Goal: Transaction & Acquisition: Purchase product/service

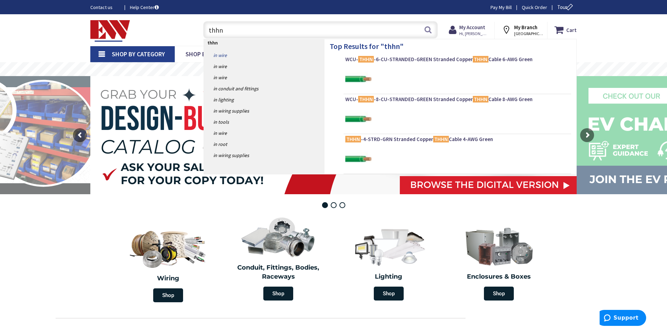
type input "thhn"
click at [224, 53] on link "in Wire" at bounding box center [264, 55] width 120 height 11
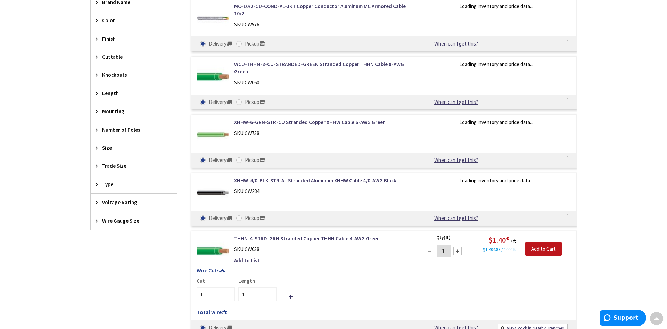
click at [108, 218] on span "Wire Gauge Size" at bounding box center [130, 220] width 57 height 7
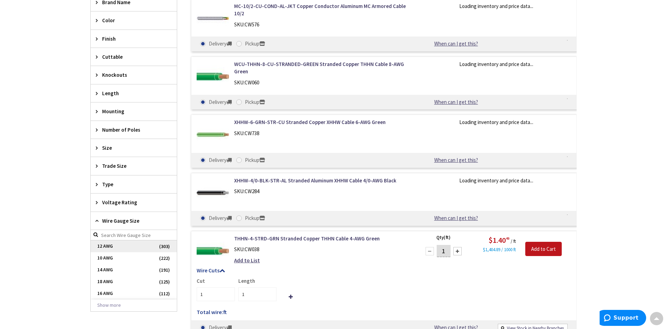
click at [119, 245] on span "12 AWG" at bounding box center [134, 246] width 86 height 12
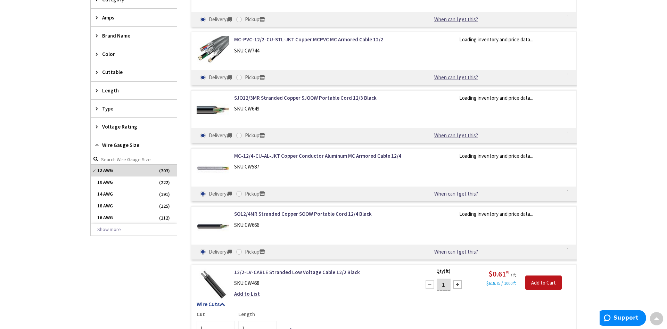
scroll to position [254, 0]
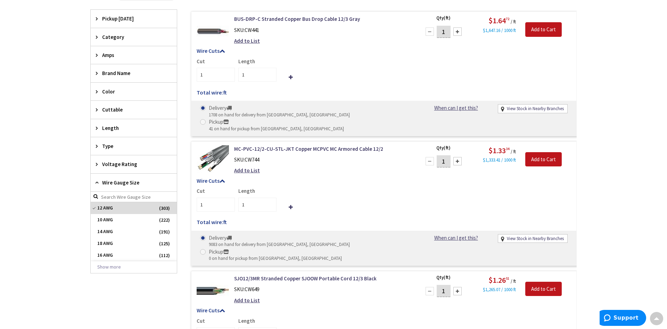
click at [103, 148] on span "Type" at bounding box center [130, 145] width 57 height 7
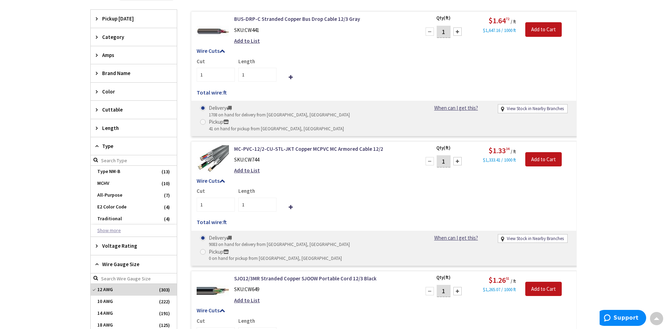
click at [110, 231] on button "Show more" at bounding box center [134, 231] width 86 height 12
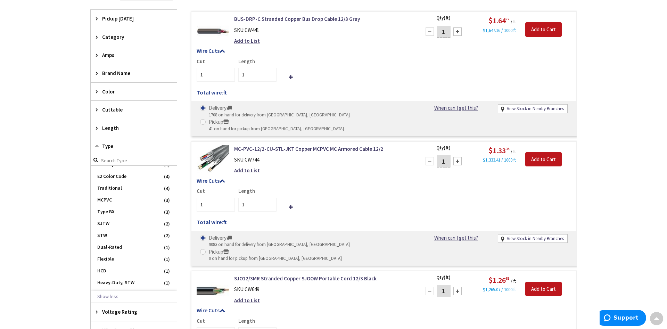
scroll to position [0, 0]
click at [96, 129] on icon at bounding box center [98, 127] width 5 height 5
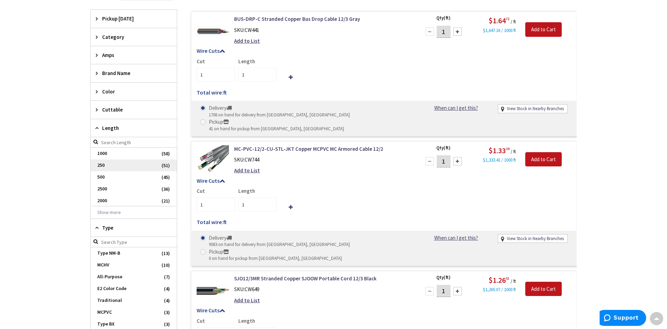
click at [107, 164] on span "250" at bounding box center [134, 165] width 86 height 12
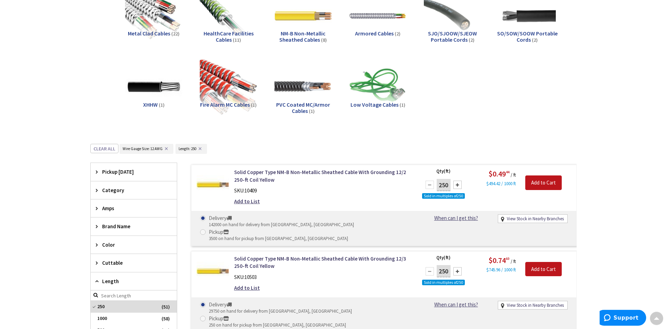
scroll to position [142, 0]
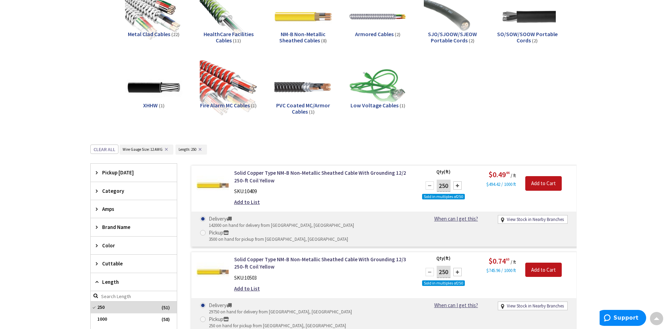
click at [163, 151] on button "✕" at bounding box center [166, 149] width 8 height 5
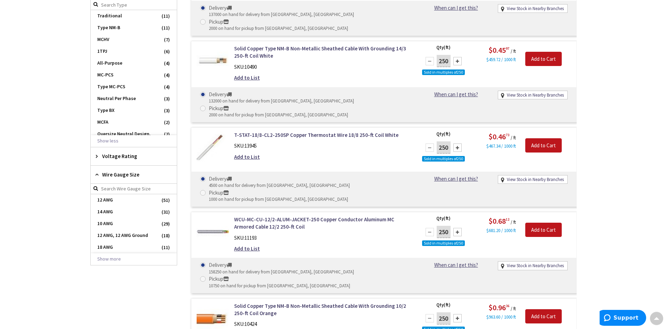
scroll to position [496, 0]
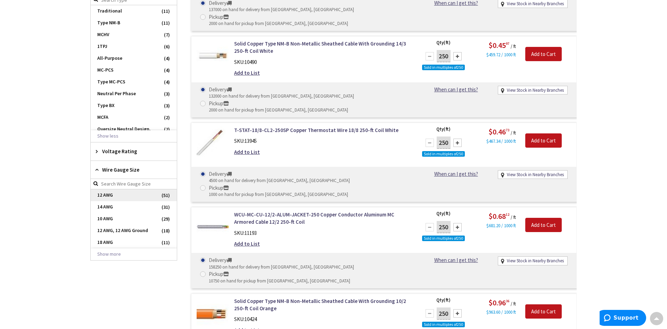
click at [143, 191] on span "12 AWG" at bounding box center [134, 195] width 86 height 12
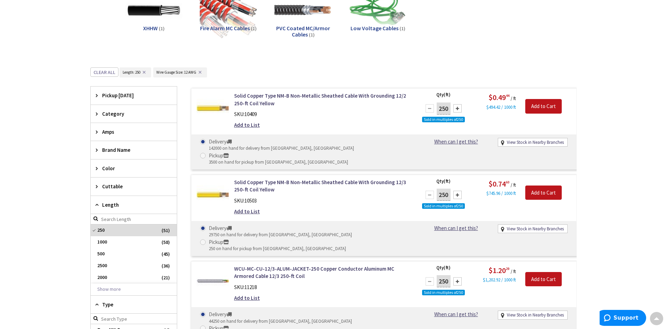
scroll to position [325, 0]
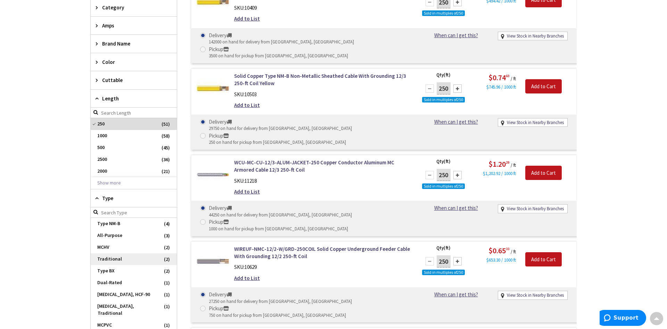
click at [151, 259] on span "Traditional" at bounding box center [134, 259] width 86 height 12
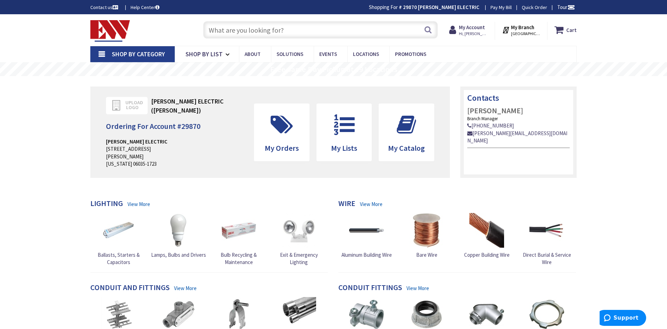
click at [213, 29] on input "text" at bounding box center [320, 29] width 234 height 17
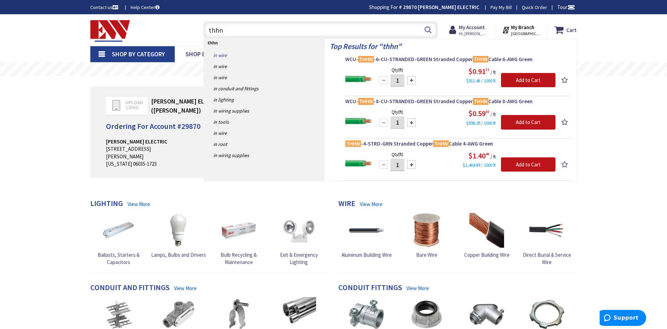
type input "thhn"
click at [212, 55] on link "in Wire" at bounding box center [264, 55] width 120 height 11
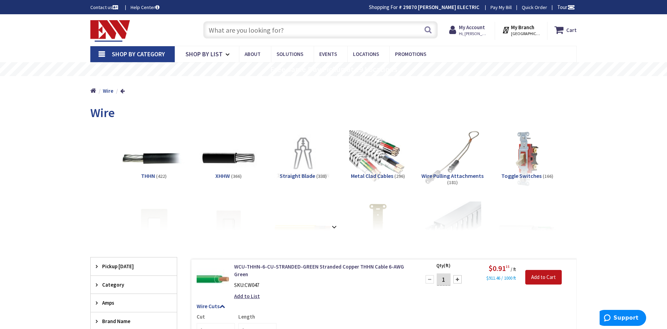
click at [153, 157] on img at bounding box center [153, 158] width 63 height 63
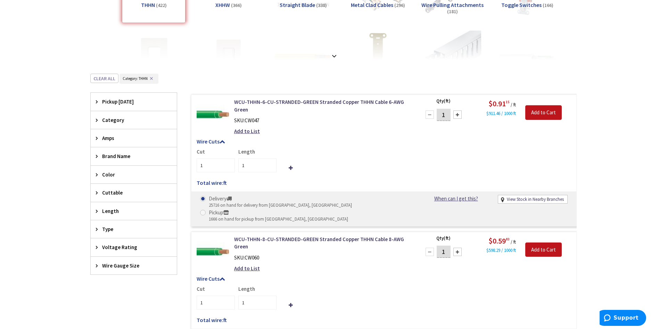
scroll to position [244, 0]
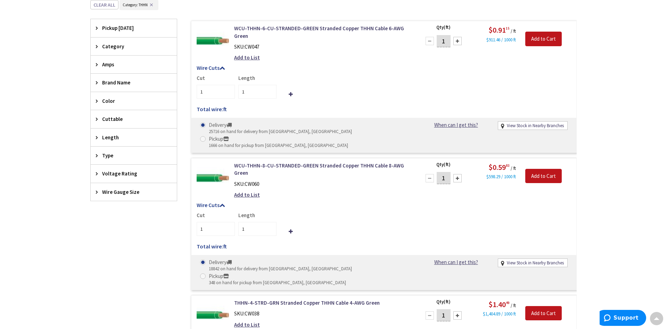
click at [108, 134] on span "Length" at bounding box center [130, 137] width 57 height 7
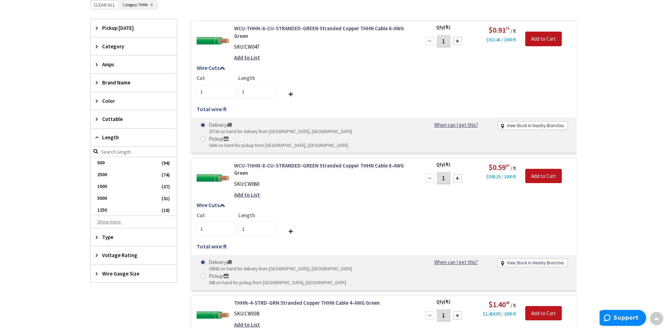
click at [117, 225] on button "Show more" at bounding box center [134, 222] width 86 height 12
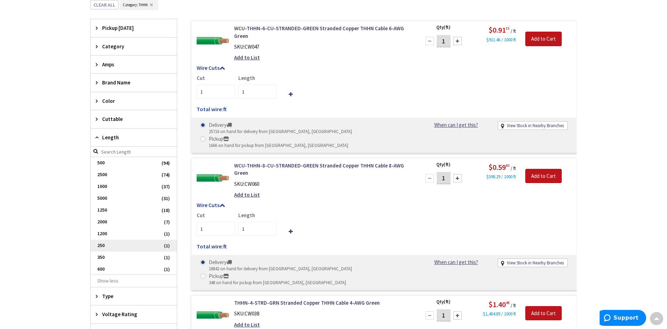
click at [111, 243] on span "250" at bounding box center [134, 246] width 86 height 12
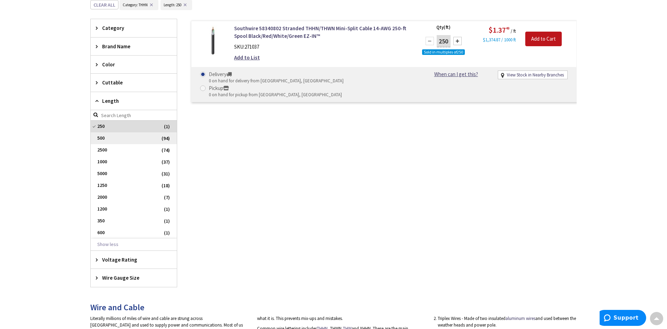
click at [147, 140] on span "500" at bounding box center [134, 138] width 86 height 12
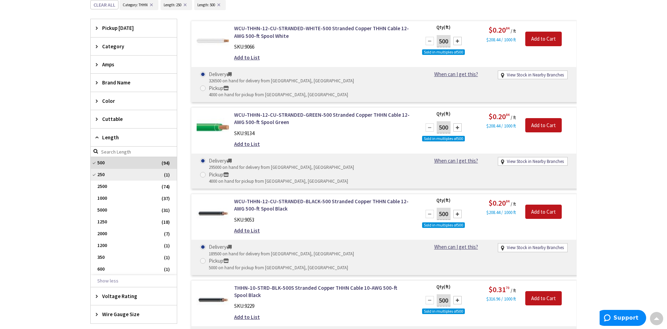
click at [126, 177] on span "250" at bounding box center [134, 175] width 86 height 12
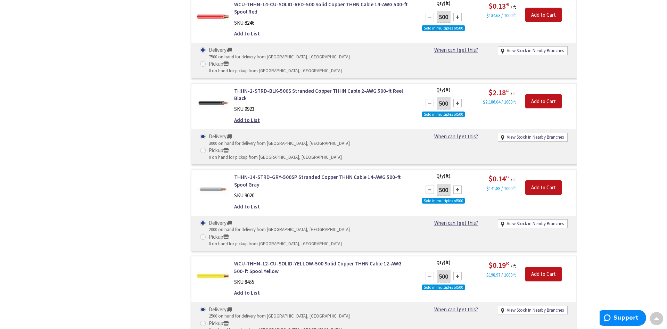
scroll to position [5237, 0]
